Goal: Task Accomplishment & Management: Use online tool/utility

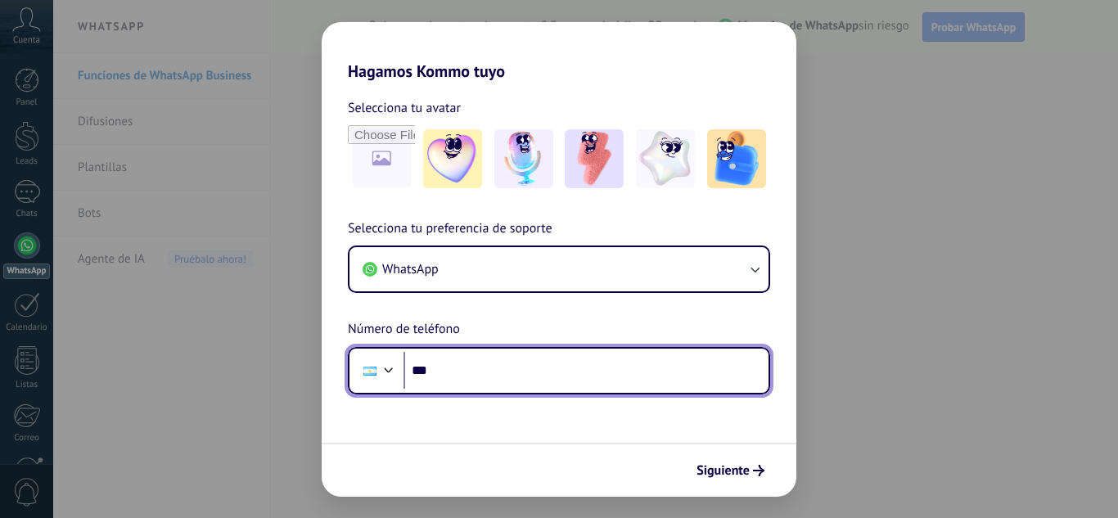
click at [483, 374] on input "***" at bounding box center [586, 371] width 365 height 38
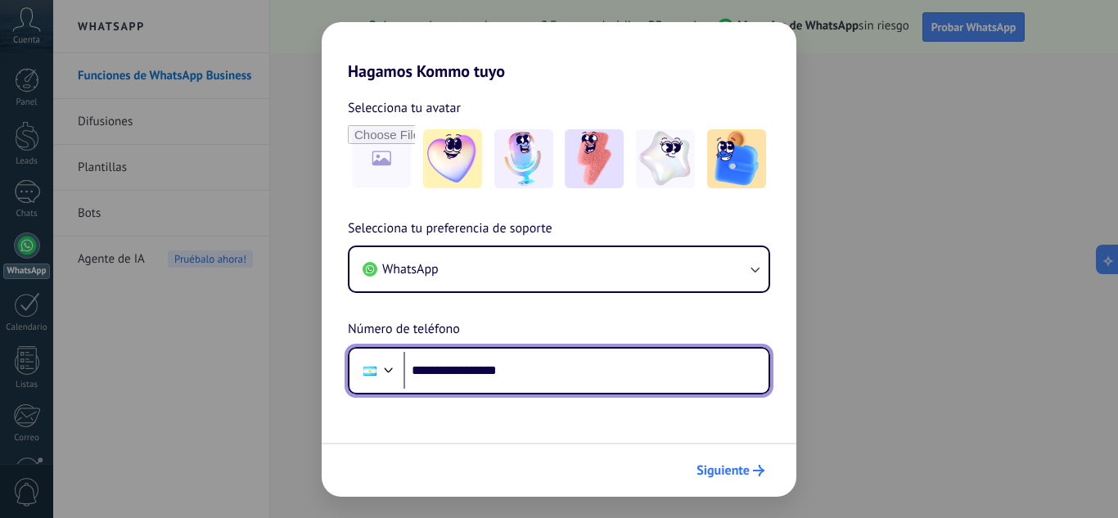
type input "**********"
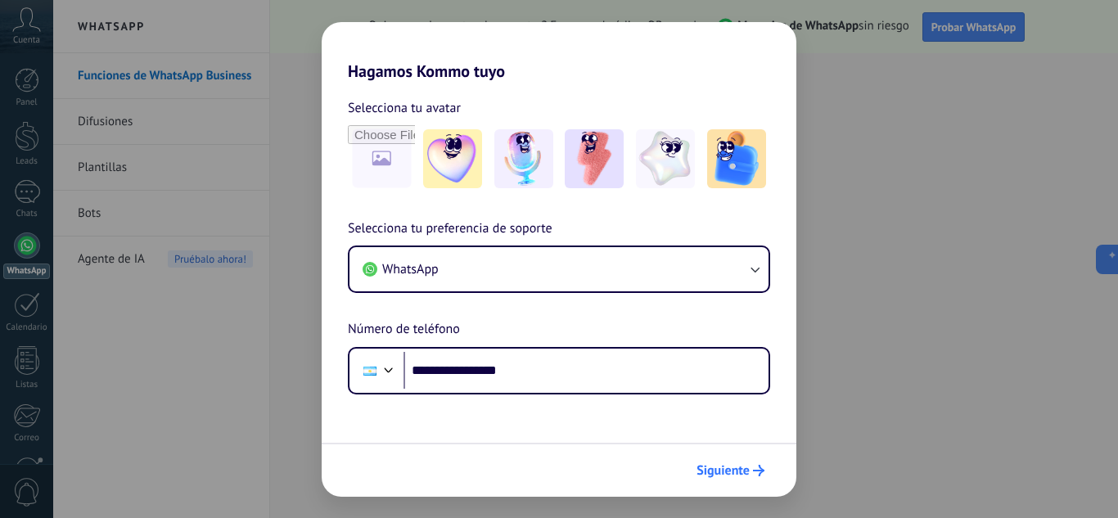
click at [723, 467] on span "Siguiente" at bounding box center [723, 470] width 53 height 11
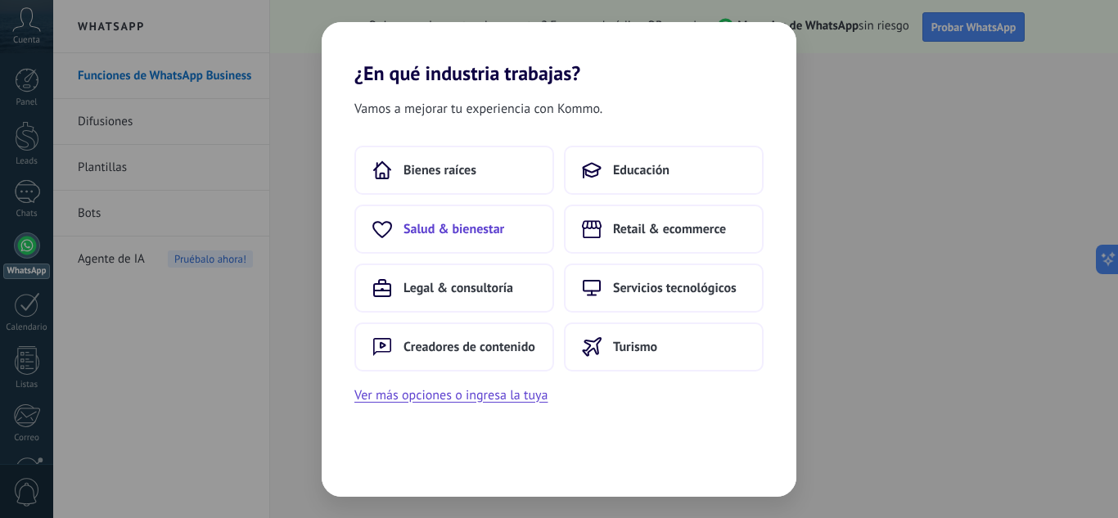
click at [449, 232] on span "Salud & bienestar" at bounding box center [454, 229] width 101 height 16
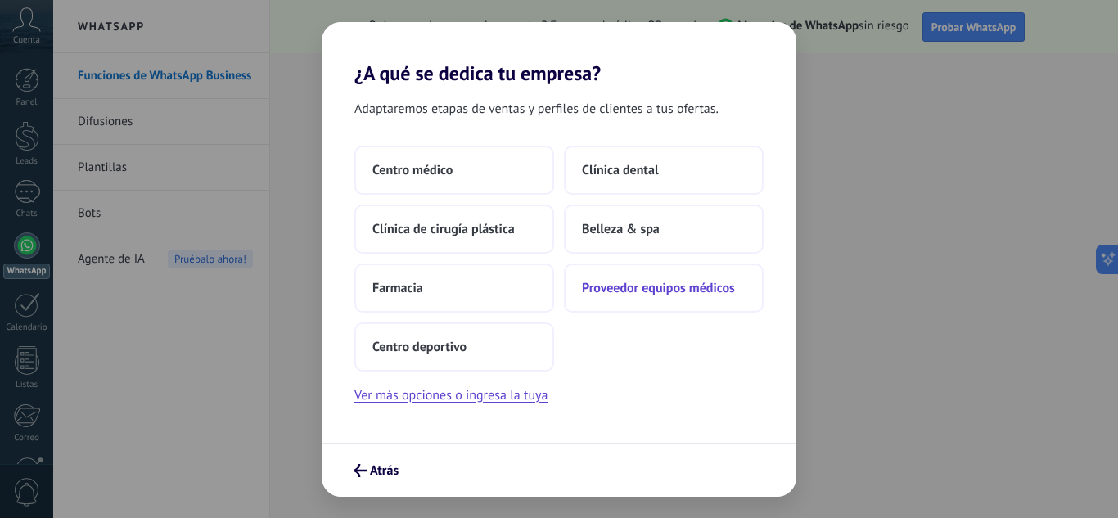
click at [651, 284] on span "Proveedor equipos médicos" at bounding box center [658, 288] width 153 height 16
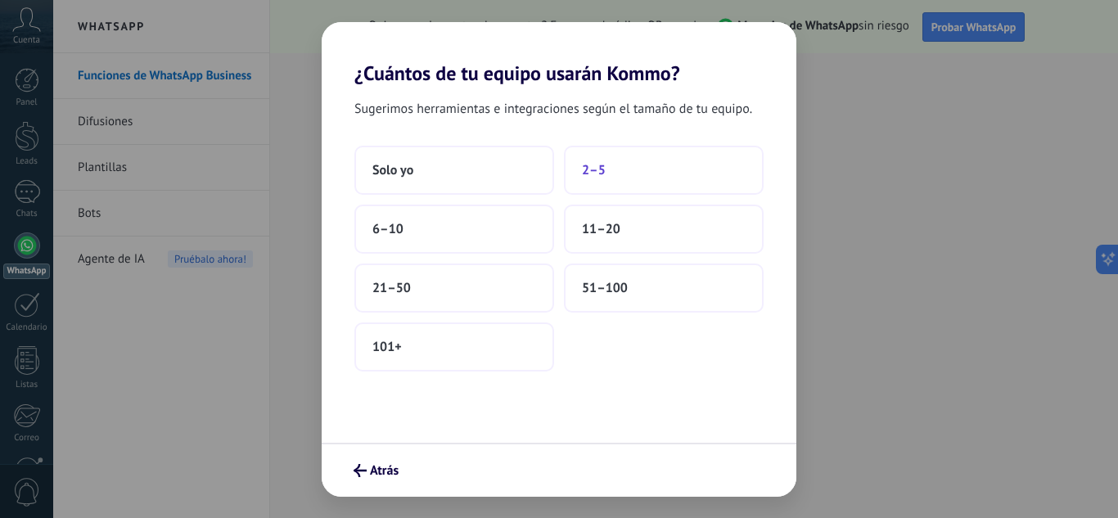
click at [588, 170] on span "2–5" at bounding box center [594, 170] width 24 height 16
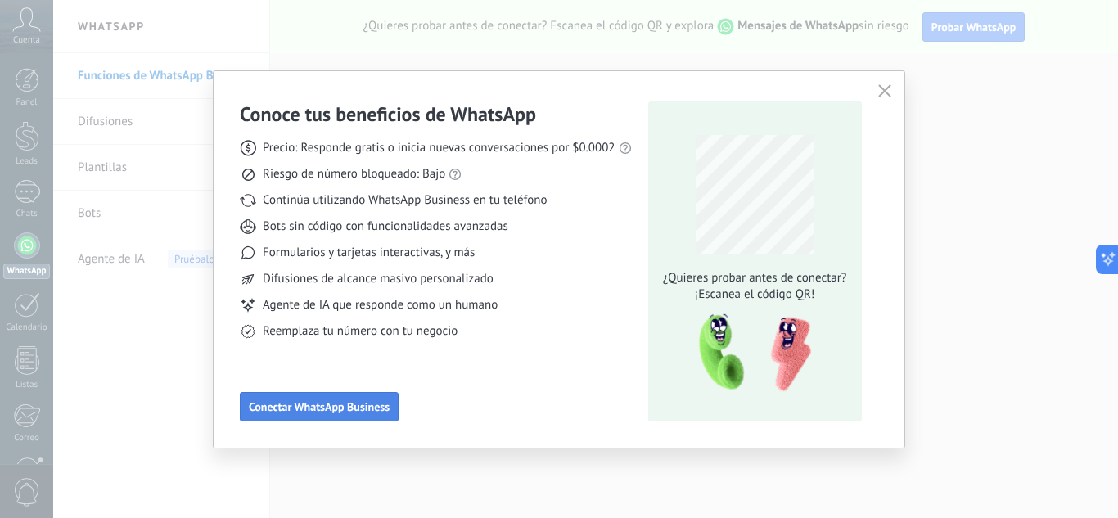
click at [365, 405] on span "Conectar WhatsApp Business" at bounding box center [319, 406] width 141 height 11
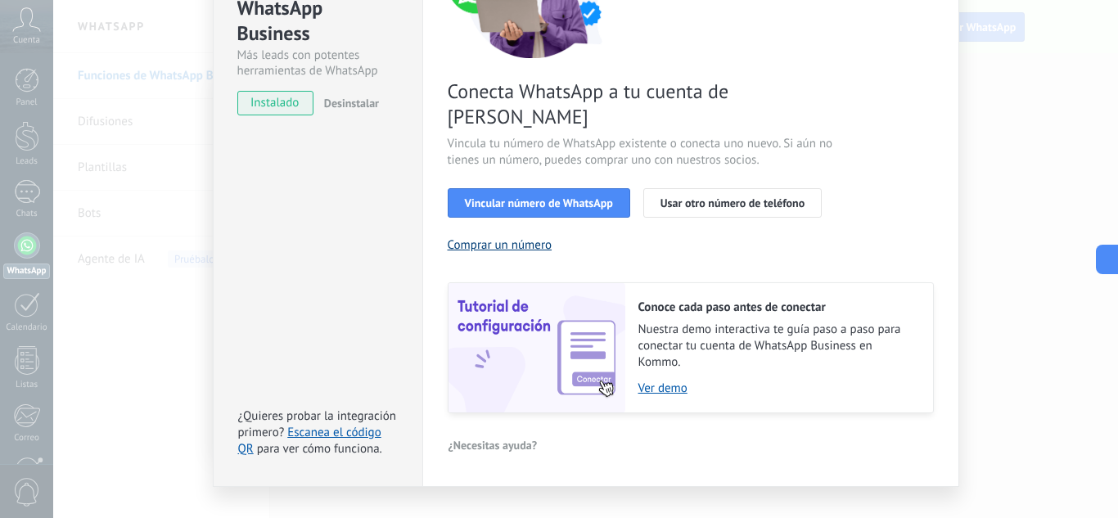
scroll to position [209, 0]
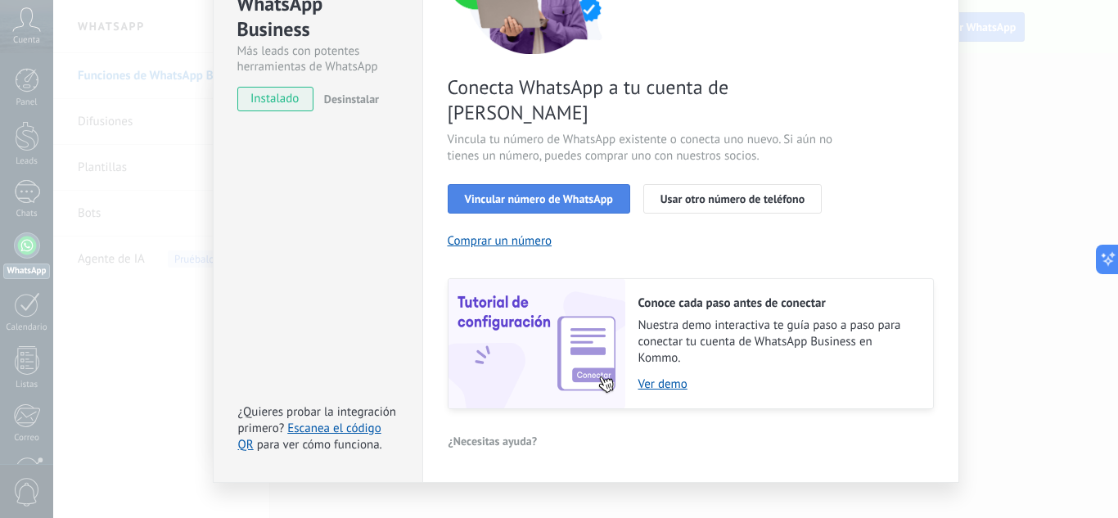
click at [571, 193] on span "Vincular número de WhatsApp" at bounding box center [539, 198] width 148 height 11
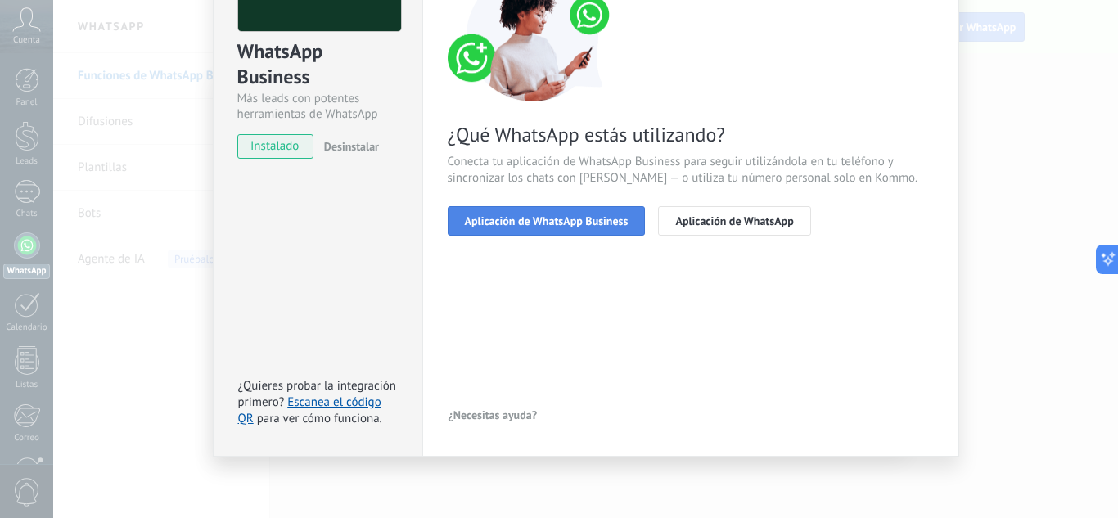
click at [571, 217] on span "Aplicación de WhatsApp Business" at bounding box center [547, 220] width 164 height 11
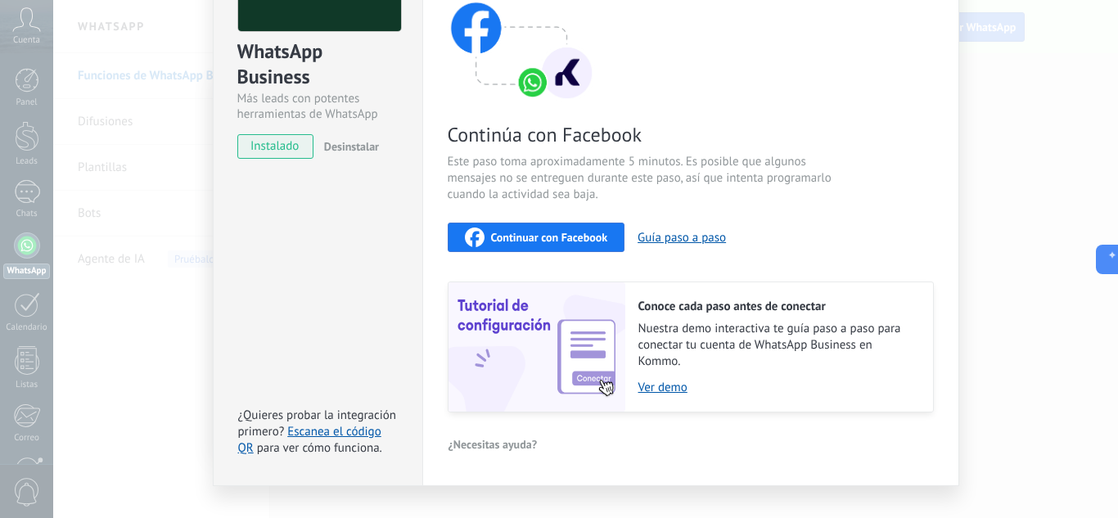
scroll to position [190, 0]
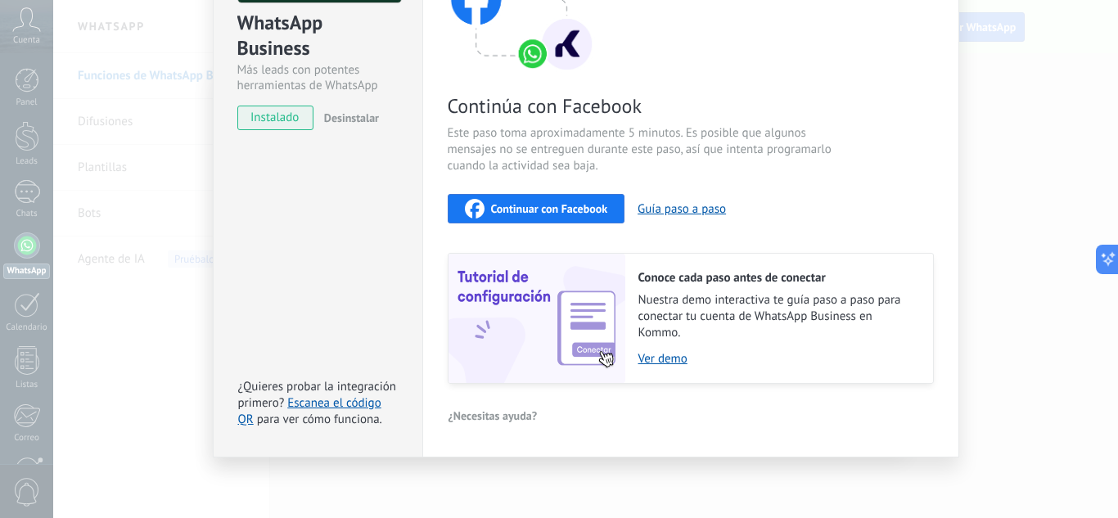
click at [572, 210] on span "Continuar con Facebook" at bounding box center [549, 208] width 117 height 11
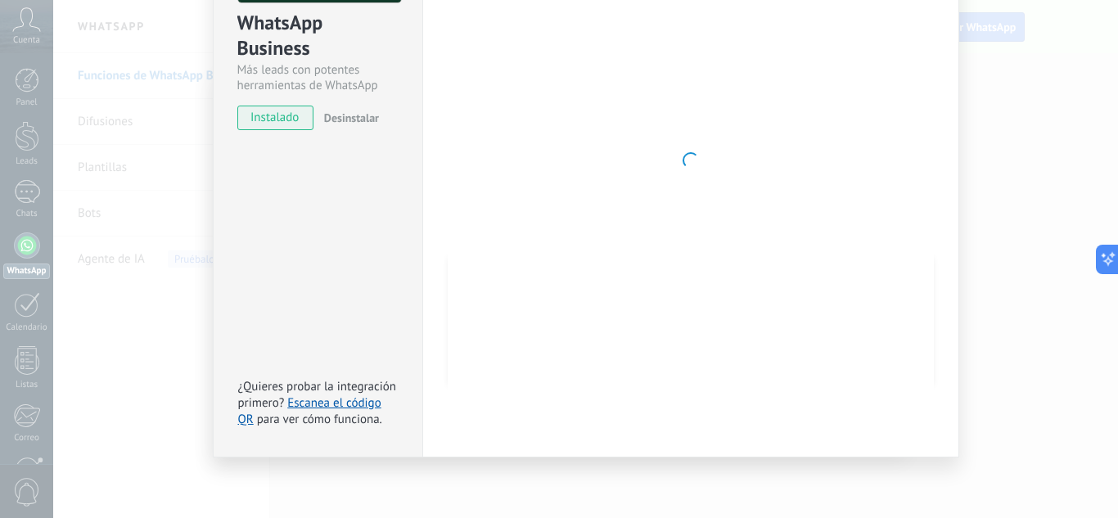
click at [1022, 137] on div "WhatsApp Business Más leads con potentes herramientas de WhatsApp instalado Des…" at bounding box center [585, 259] width 1065 height 518
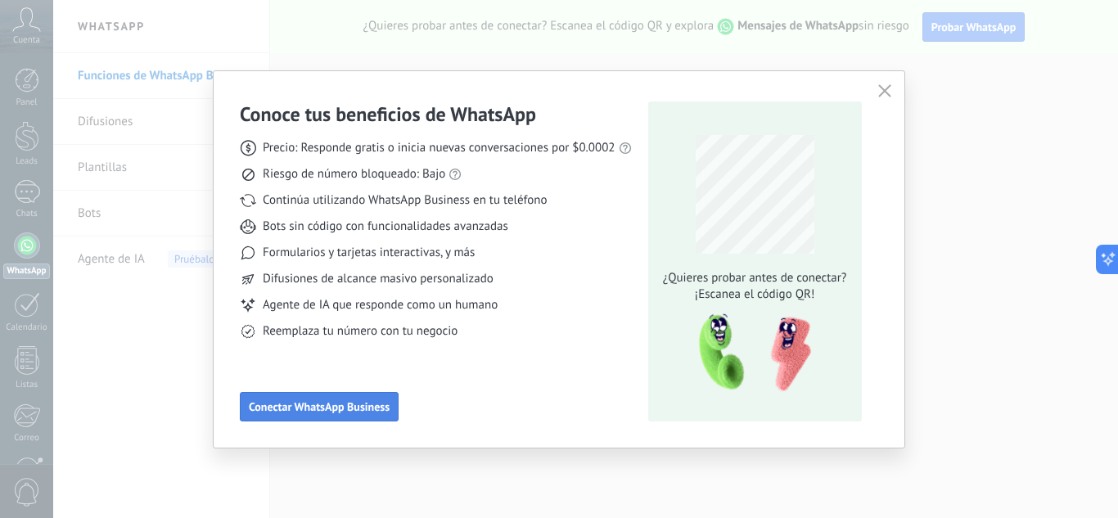
click at [359, 404] on span "Conectar WhatsApp Business" at bounding box center [319, 406] width 141 height 11
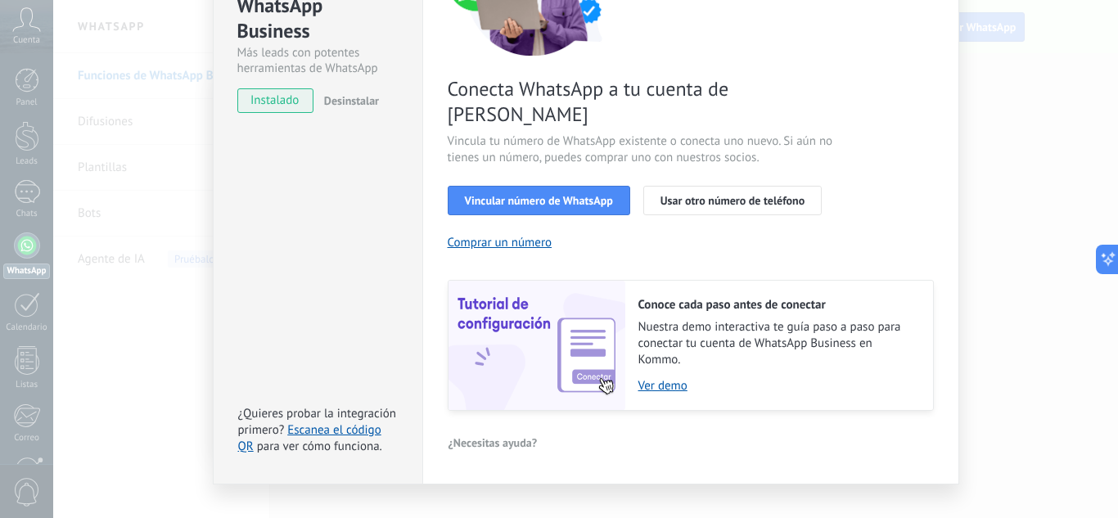
scroll to position [209, 0]
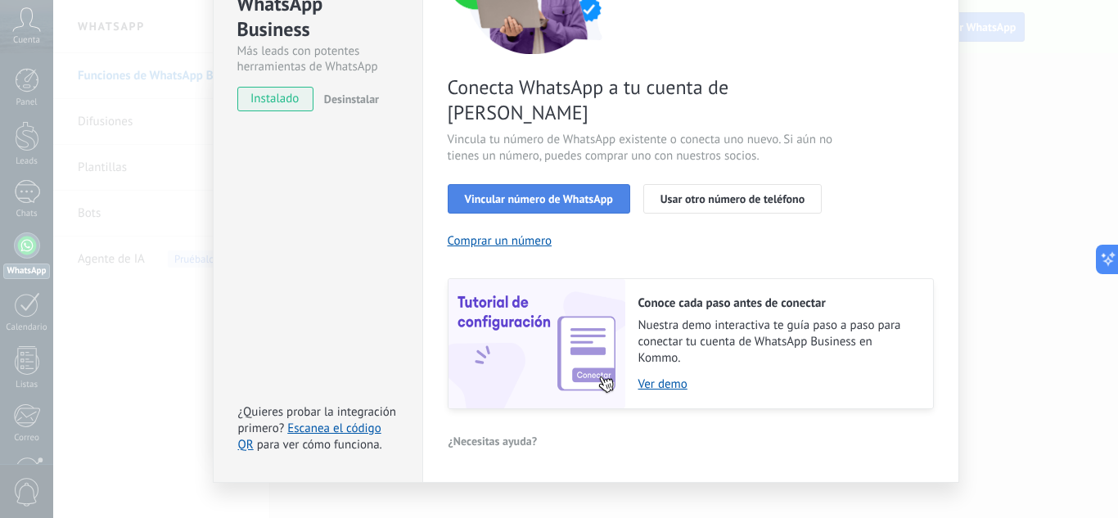
click at [567, 193] on span "Vincular número de WhatsApp" at bounding box center [539, 198] width 148 height 11
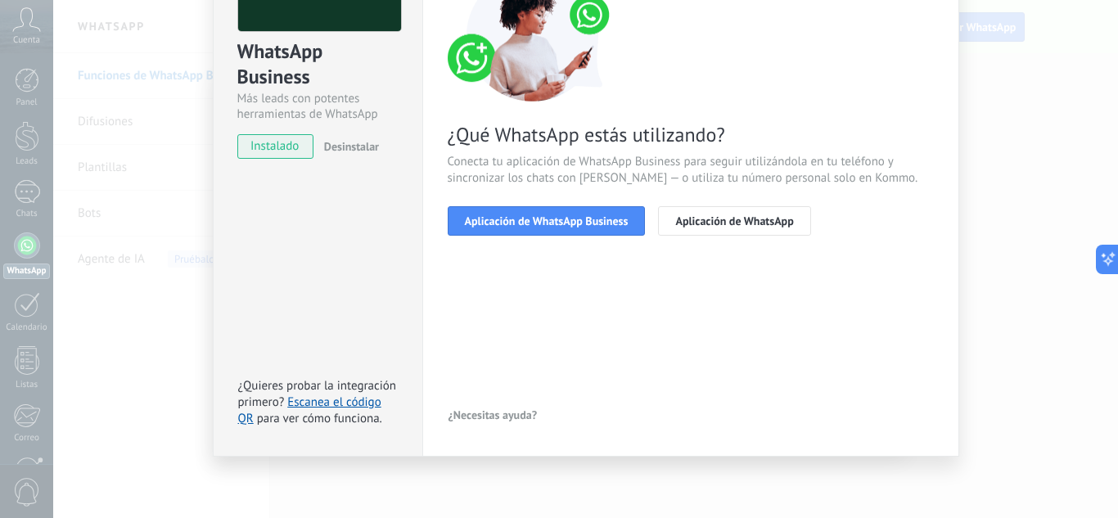
scroll to position [161, 0]
click at [602, 218] on span "Aplicación de WhatsApp Business" at bounding box center [547, 220] width 164 height 11
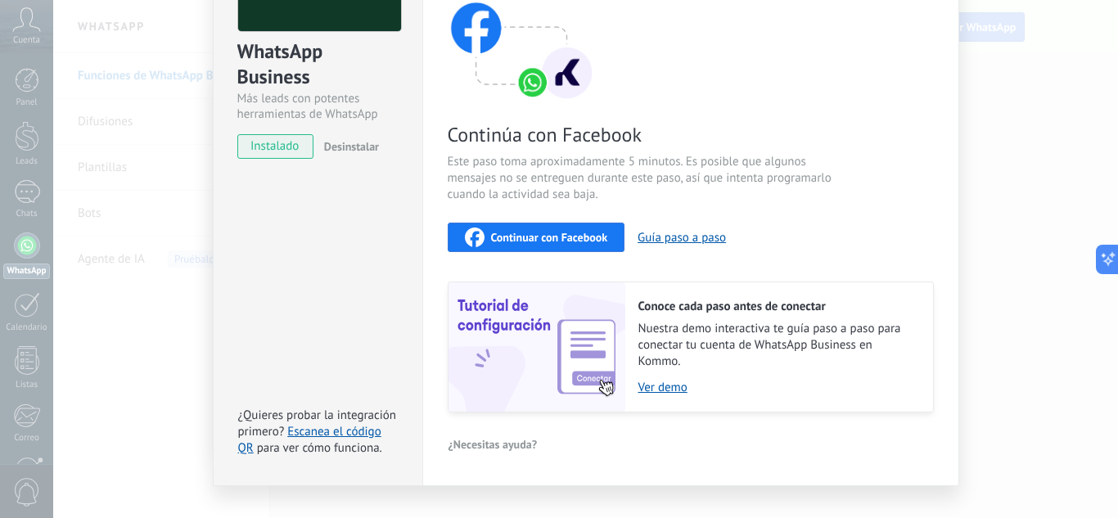
click at [259, 144] on span "instalado" at bounding box center [275, 146] width 74 height 25
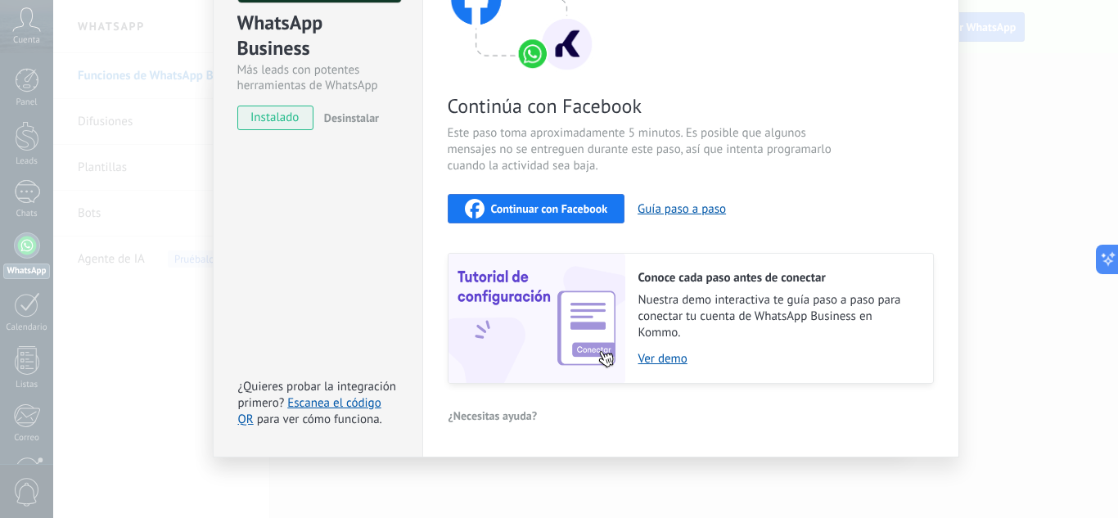
click at [557, 206] on span "Continuar con Facebook" at bounding box center [549, 208] width 117 height 11
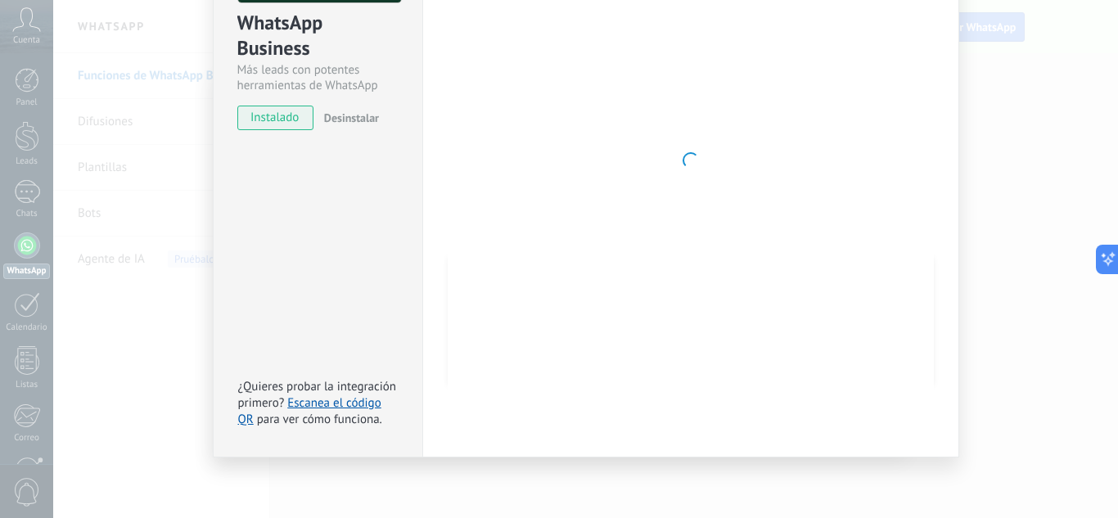
click at [368, 124] on span "Desinstalar" at bounding box center [351, 118] width 55 height 15
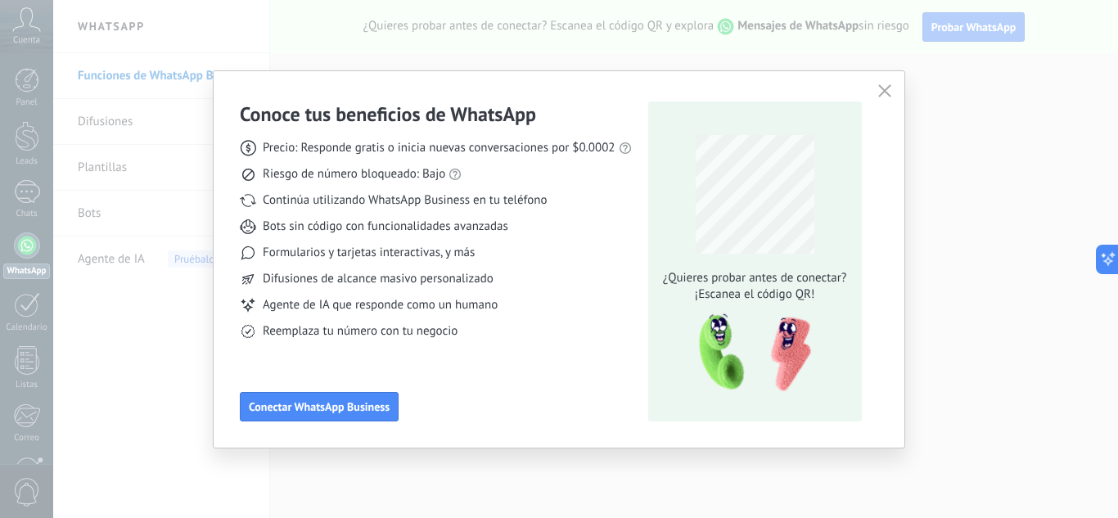
scroll to position [0, 0]
click at [873, 90] on div "Conoce tus beneficios de WhatsApp Precio: Responde gratis o inicia nuevas conve…" at bounding box center [559, 259] width 691 height 377
click at [886, 79] on div "Conoce tus beneficios de WhatsApp Precio: Responde gratis o inicia nuevas conve…" at bounding box center [559, 259] width 691 height 377
click at [366, 413] on span "Conectar WhatsApp Business" at bounding box center [319, 406] width 141 height 11
click at [874, 95] on button "button" at bounding box center [884, 91] width 21 height 23
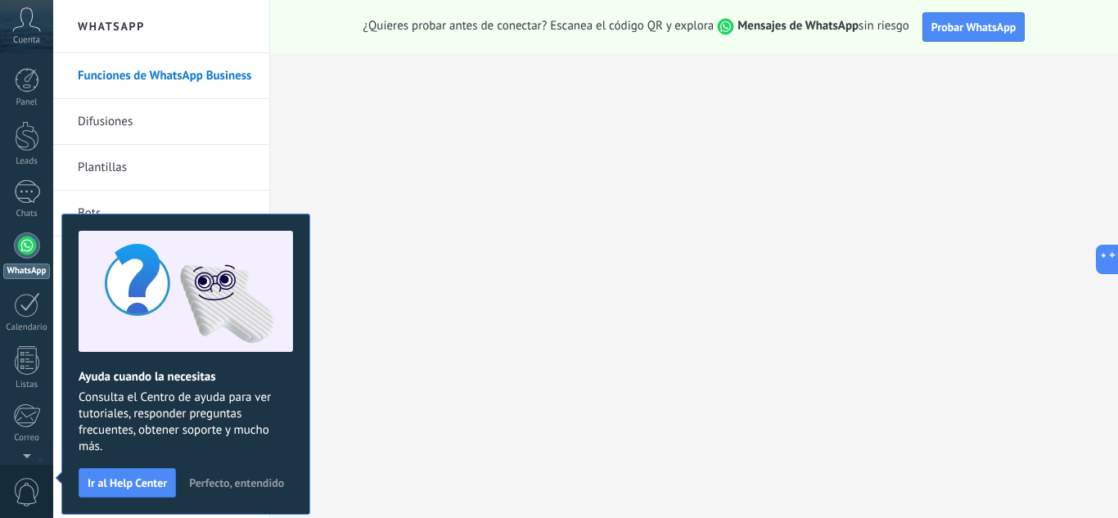
click at [20, 241] on div at bounding box center [27, 245] width 26 height 26
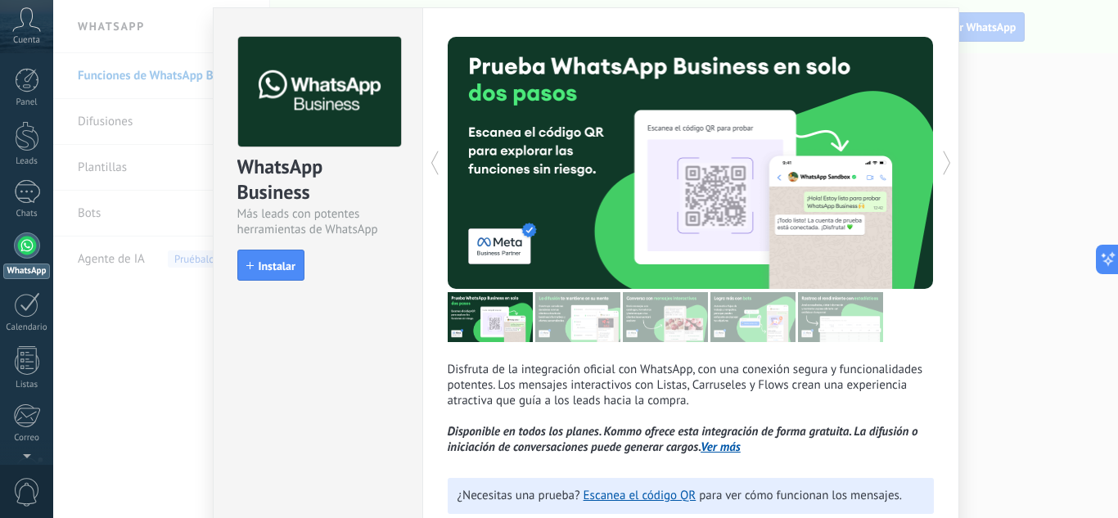
scroll to position [82, 0]
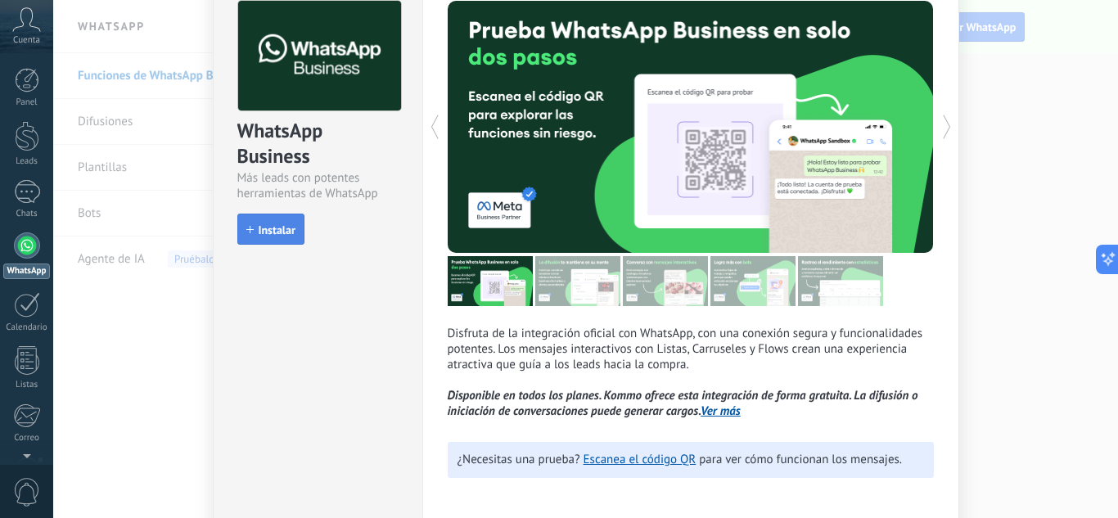
click at [277, 225] on span "Instalar" at bounding box center [277, 229] width 37 height 11
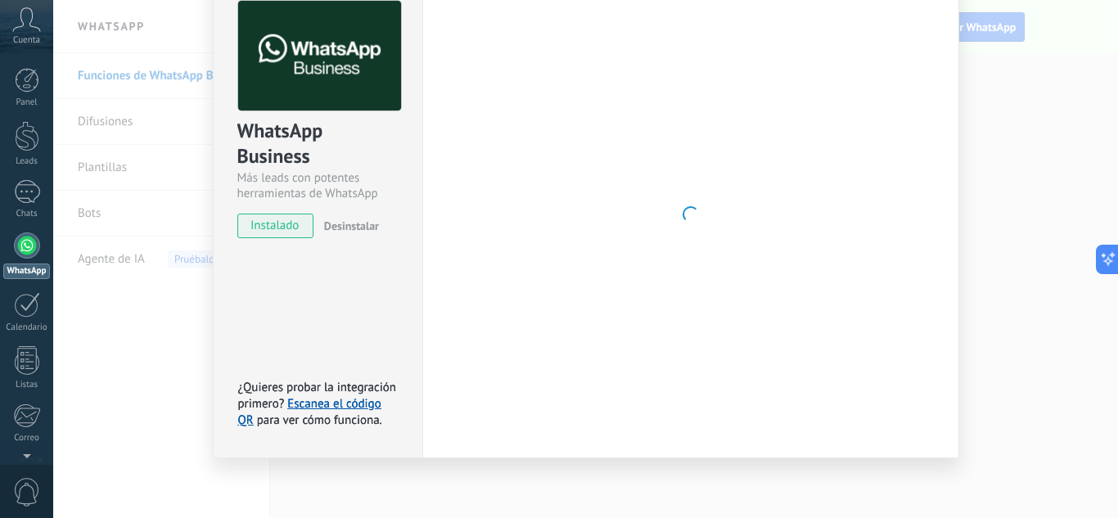
scroll to position [0, 0]
